Goal: Task Accomplishment & Management: Manage account settings

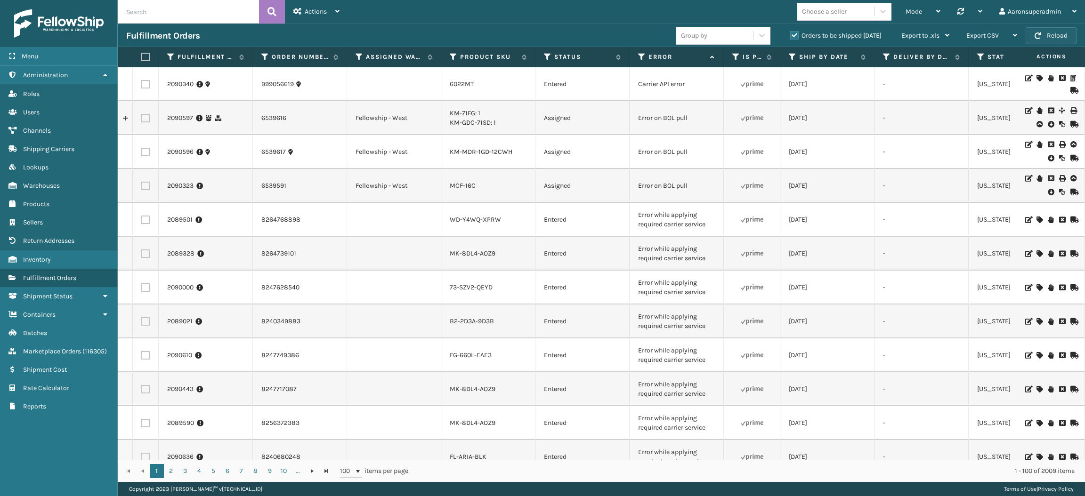
click at [1036, 33] on span "button" at bounding box center [1038, 35] width 7 height 7
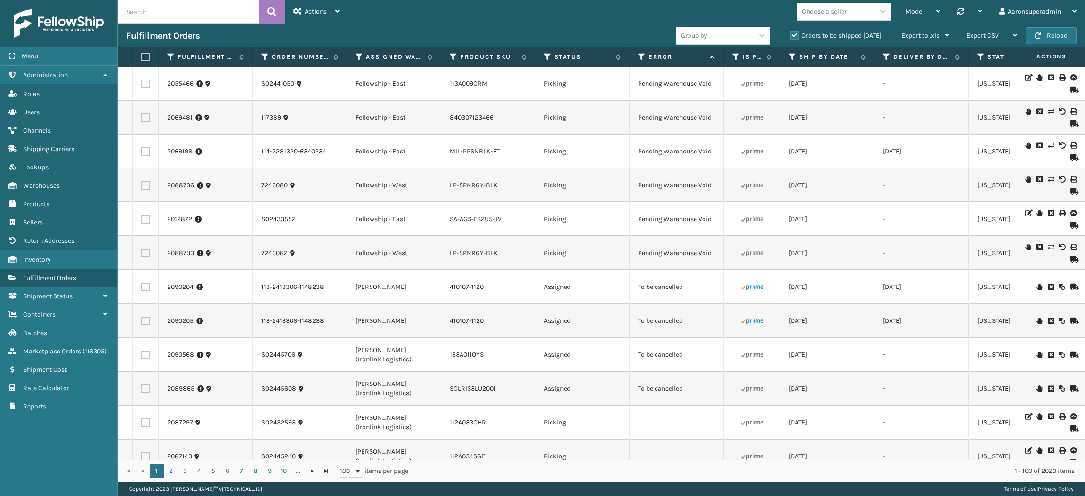
scroll to position [2307, 0]
click at [144, 325] on label at bounding box center [145, 320] width 8 height 8
click at [142, 322] on input "checkbox" at bounding box center [141, 319] width 0 height 6
checkbox input "true"
click at [148, 291] on label at bounding box center [145, 286] width 8 height 8
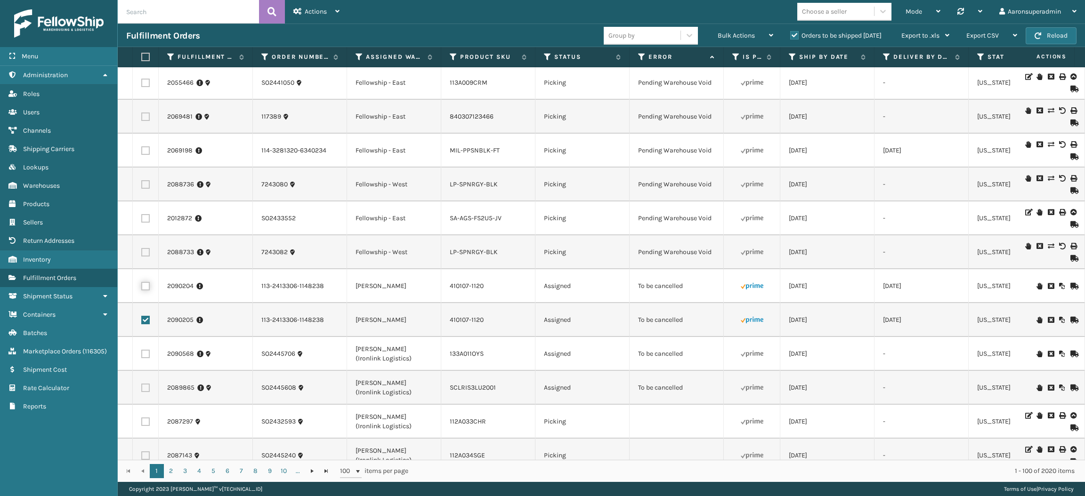
click at [142, 288] on input "checkbox" at bounding box center [141, 285] width 0 height 6
checkbox input "true"
click at [146, 358] on label at bounding box center [145, 354] width 8 height 8
click at [142, 356] on input "checkbox" at bounding box center [141, 353] width 0 height 6
checkbox input "true"
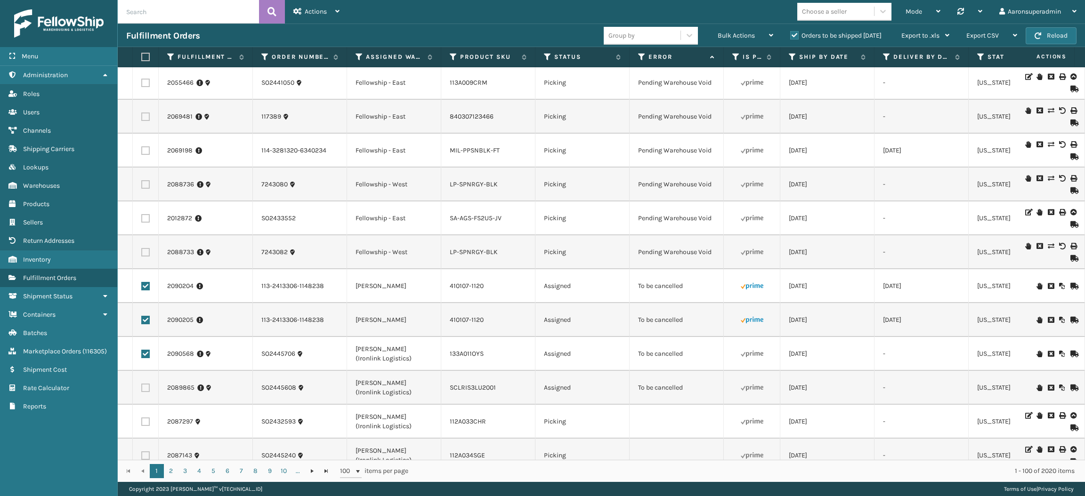
click at [145, 392] on label at bounding box center [145, 388] width 8 height 8
click at [142, 390] on input "checkbox" at bounding box center [141, 387] width 0 height 6
checkbox input "true"
drag, startPoint x: 720, startPoint y: 34, endPoint x: 713, endPoint y: 31, distance: 7.6
click at [713, 31] on div "Bulk Actions Change shipping On Hold Mark as Shipped Pull Label Assign Update B…" at bounding box center [745, 36] width 73 height 24
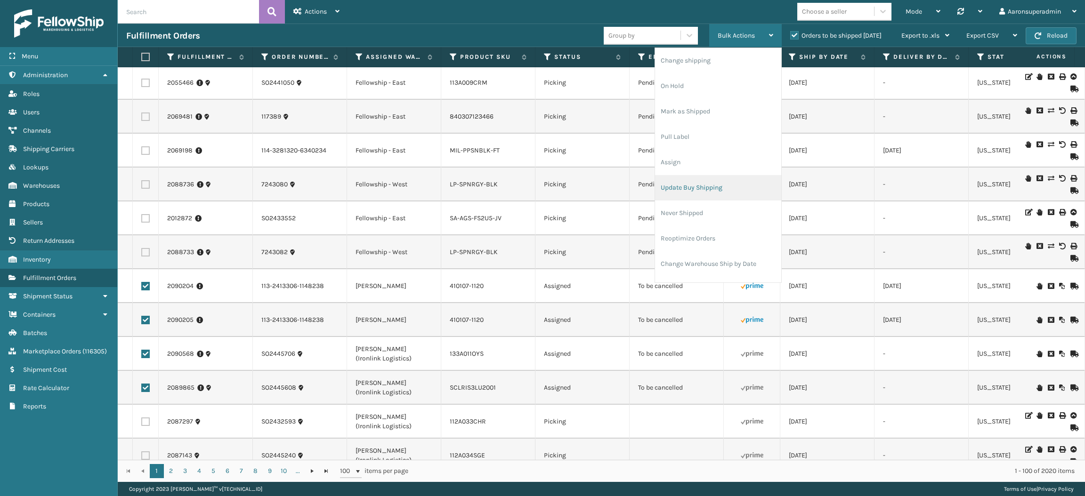
scroll to position [45, 0]
click at [682, 246] on li "Cancel Fulfillment Orders" at bounding box center [718, 244] width 126 height 25
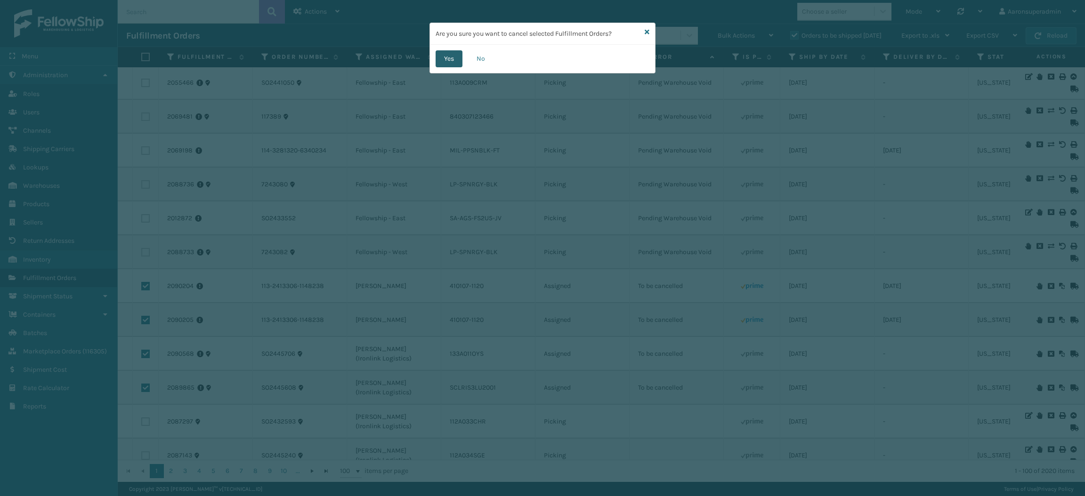
click at [457, 64] on button "Yes" at bounding box center [449, 58] width 27 height 17
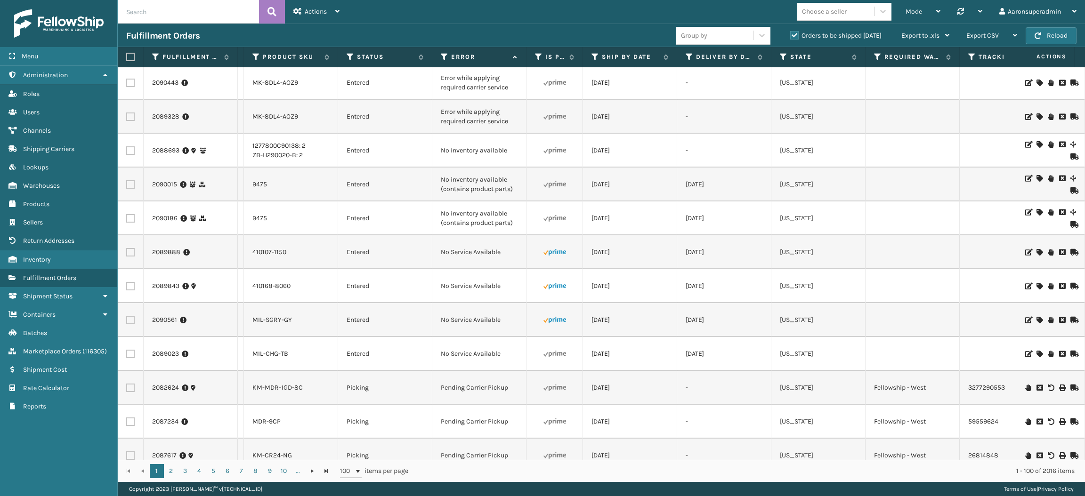
scroll to position [0, 0]
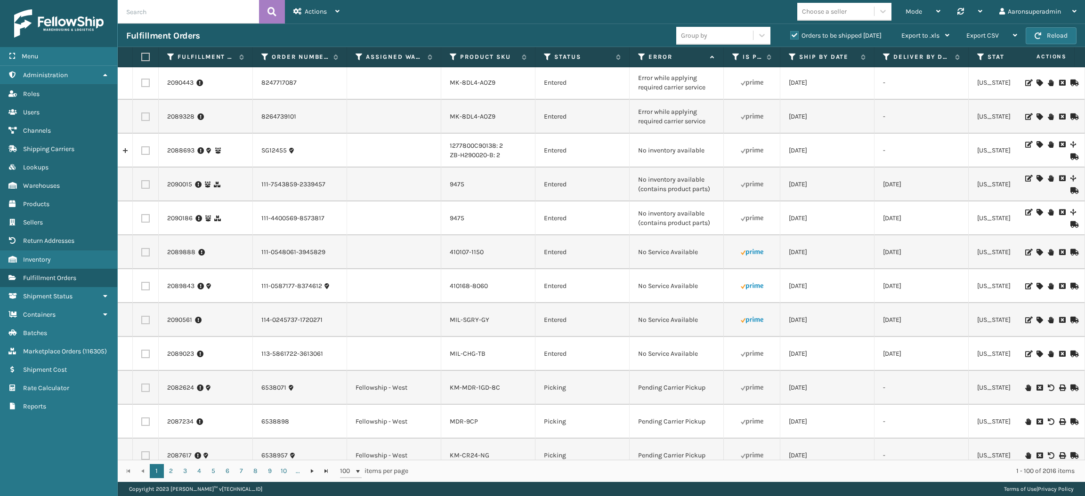
click at [1037, 249] on icon at bounding box center [1040, 252] width 6 height 7
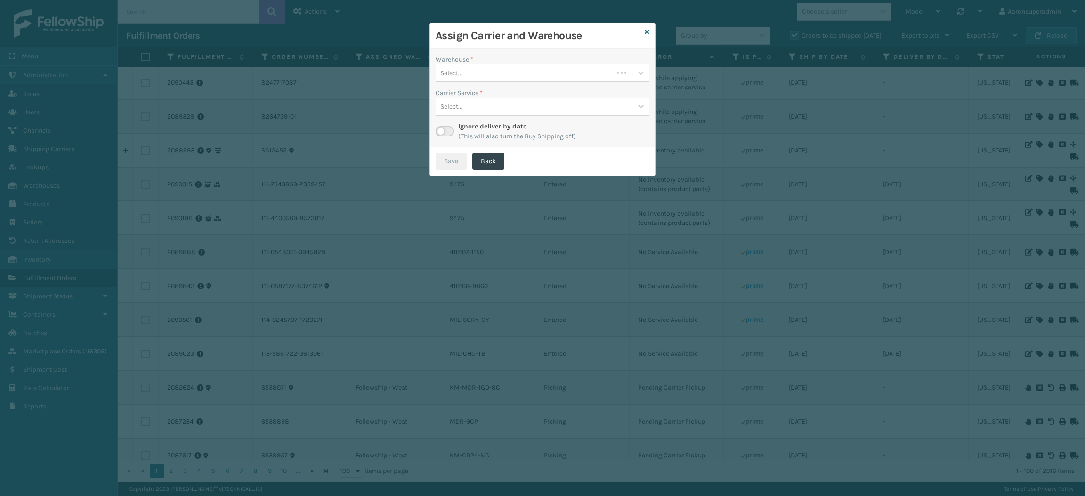
click at [547, 76] on div "Select..." at bounding box center [525, 73] width 178 height 16
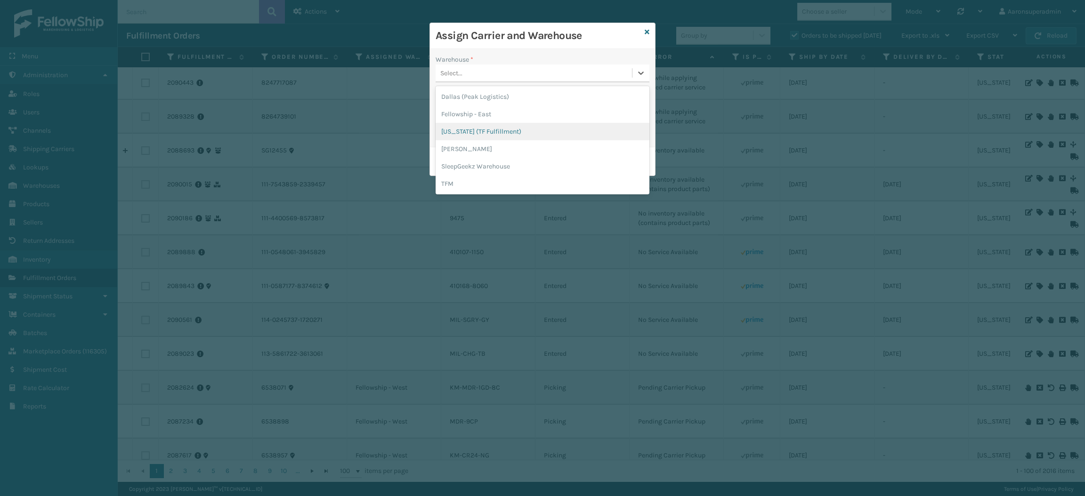
click at [492, 134] on div "[US_STATE] (TF Fulfillment)" at bounding box center [543, 131] width 214 height 17
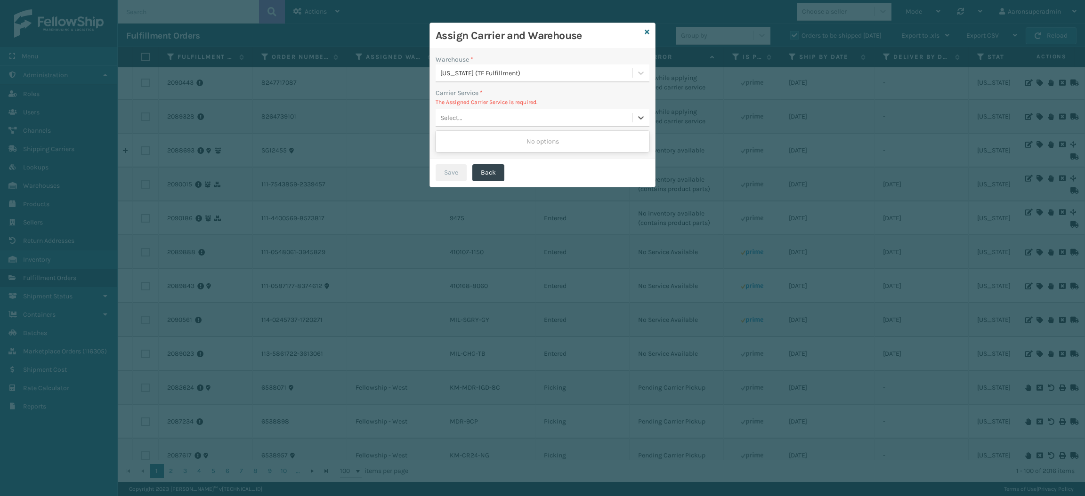
click at [475, 116] on div "Select..." at bounding box center [534, 118] width 196 height 16
click at [647, 33] on icon at bounding box center [647, 32] width 5 height 7
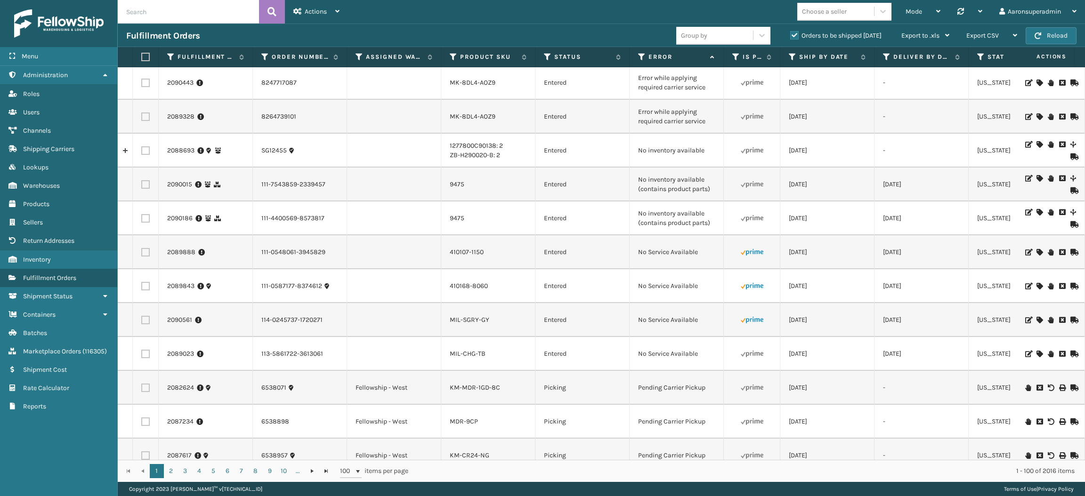
click at [1037, 319] on icon at bounding box center [1040, 320] width 6 height 7
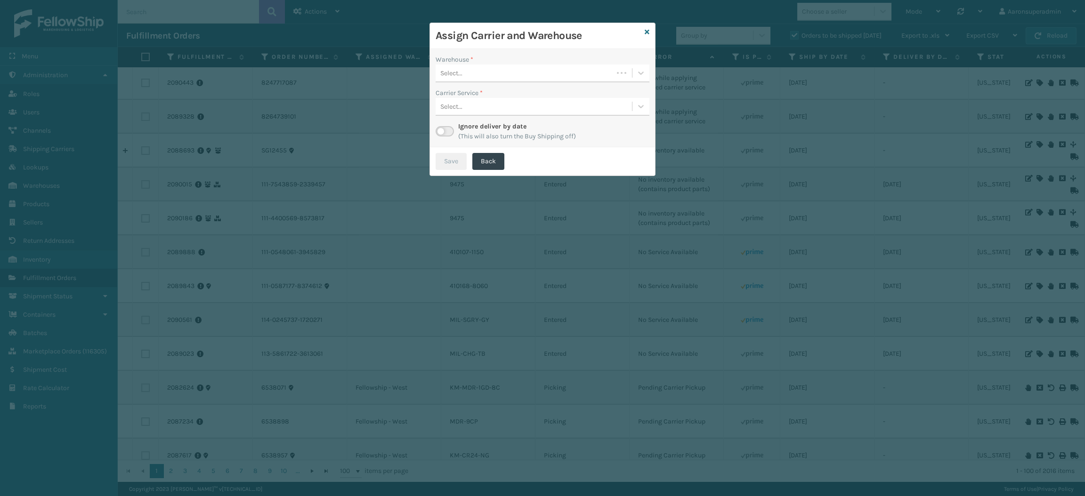
click at [516, 66] on div "Select..." at bounding box center [525, 73] width 178 height 16
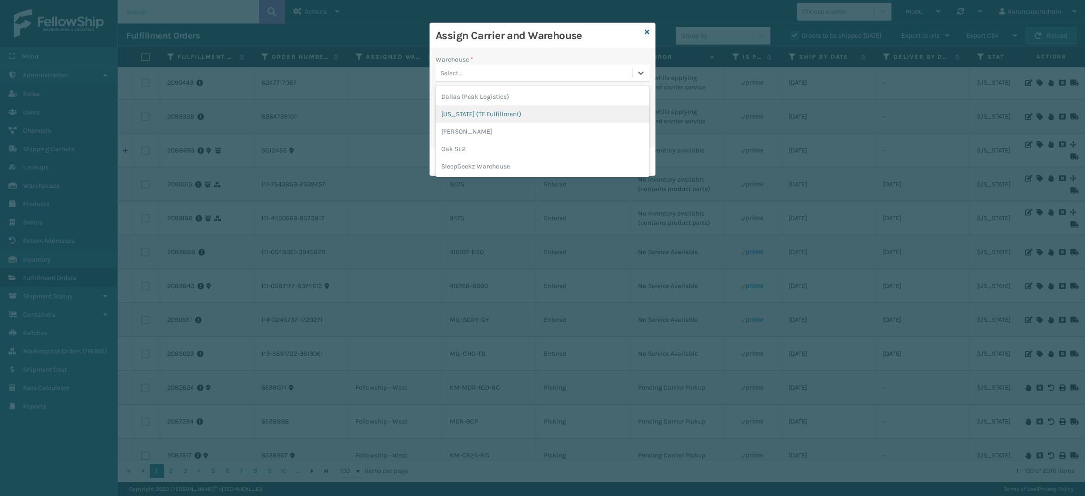
click at [477, 118] on div "[US_STATE] (TF Fulfillment)" at bounding box center [543, 114] width 214 height 17
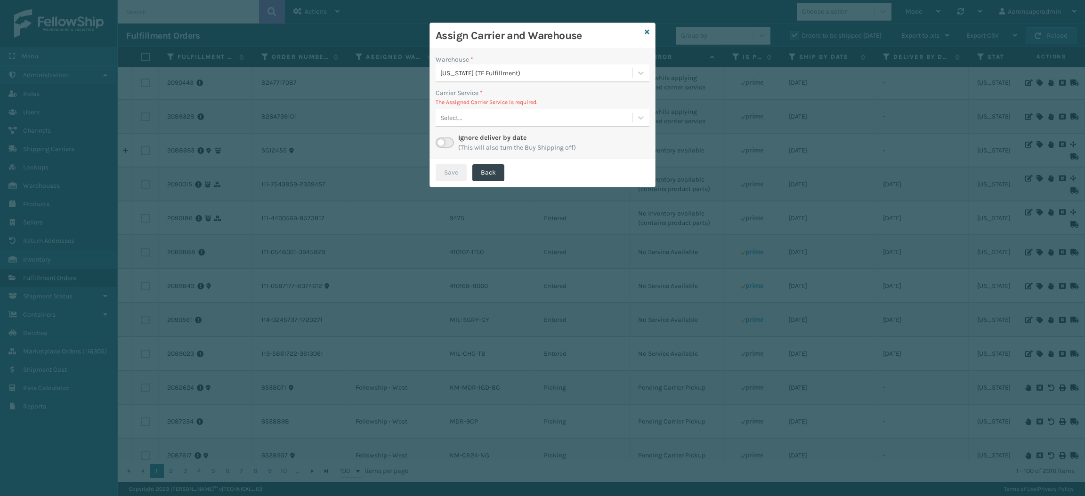
click at [493, 104] on p "The Assigned Carrier Service is required." at bounding box center [543, 102] width 214 height 8
click at [491, 119] on div "Select..." at bounding box center [534, 118] width 196 height 16
click at [445, 144] on label at bounding box center [445, 143] width 18 height 10
click at [442, 144] on input "checkbox" at bounding box center [439, 141] width 6 height 6
checkbox input "true"
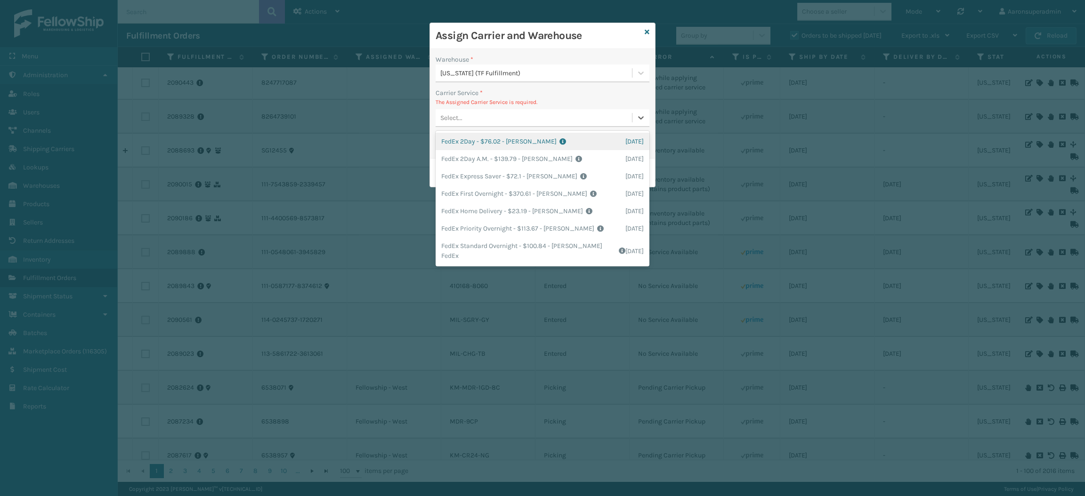
click at [453, 121] on div "Select..." at bounding box center [451, 118] width 22 height 10
click at [456, 219] on div "FedEx Home Delivery - $23.19 - [PERSON_NAME] FedEx Shipping Cost $20.34 Surplus…" at bounding box center [543, 211] width 214 height 17
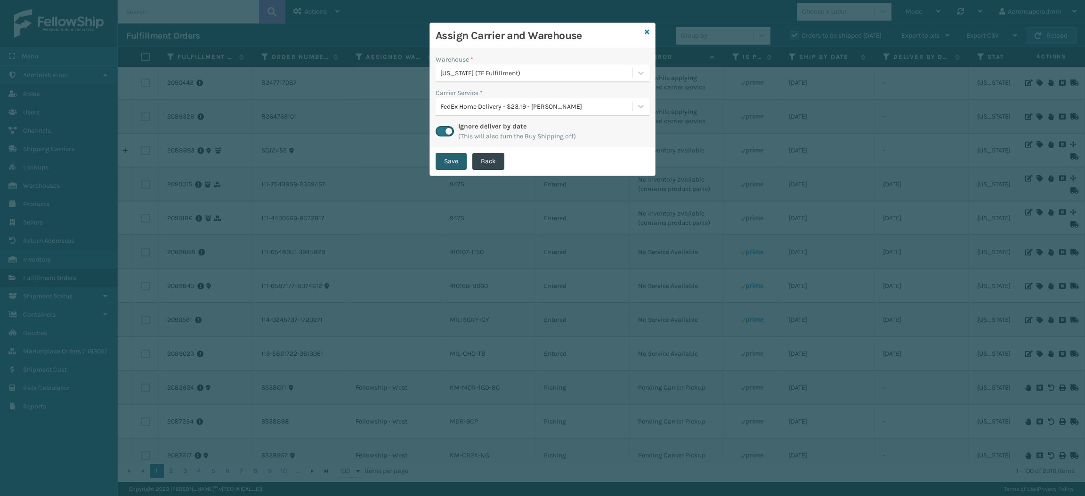
click at [447, 161] on button "Save" at bounding box center [451, 161] width 31 height 17
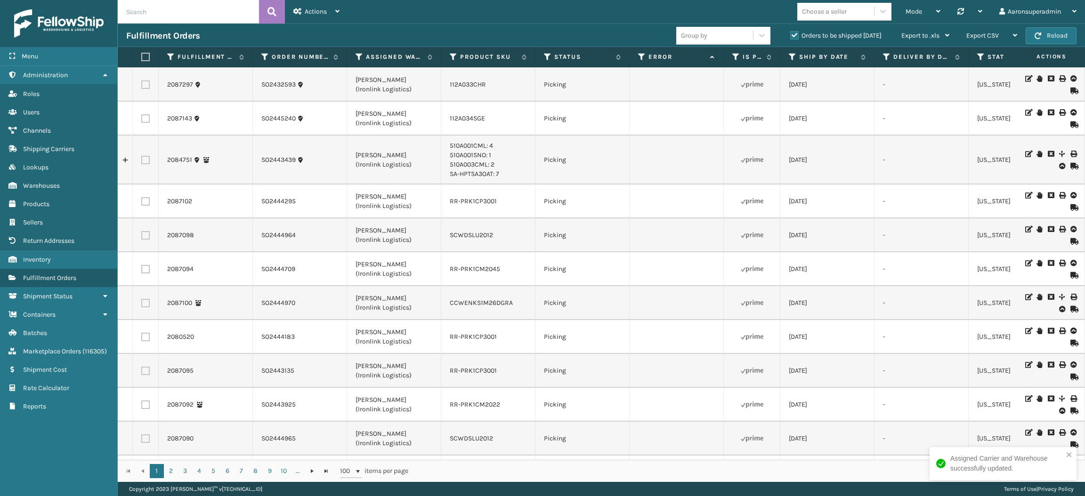
scroll to position [2649, 0]
